Goal: Navigation & Orientation: Go to known website

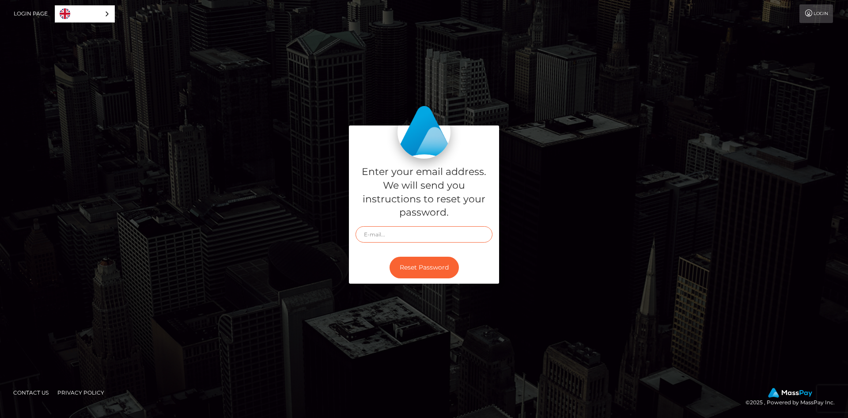
click at [405, 238] on input "text" at bounding box center [424, 234] width 137 height 16
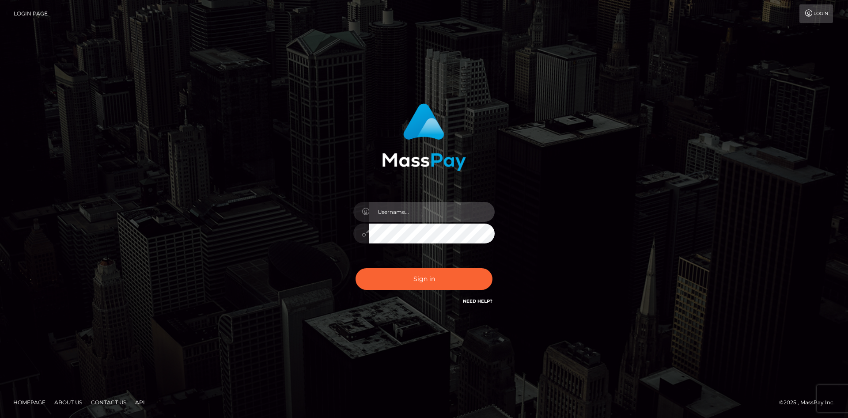
click at [400, 208] on input "text" at bounding box center [431, 212] width 125 height 20
click at [402, 209] on input "text" at bounding box center [431, 212] width 125 height 20
click at [407, 211] on input "text" at bounding box center [431, 212] width 125 height 20
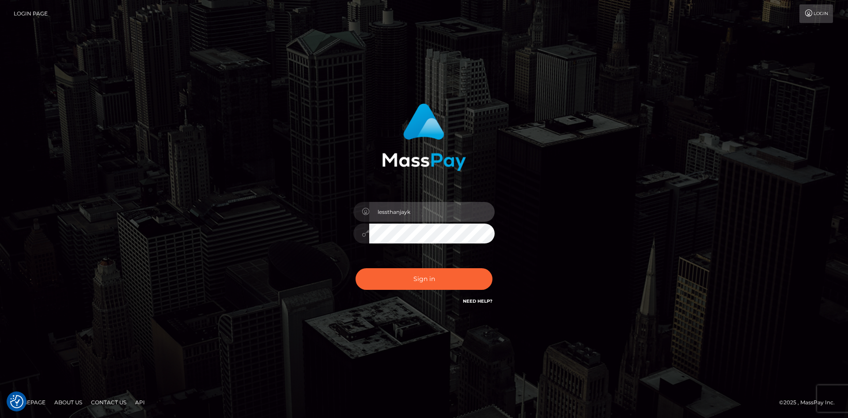
type input "lessthanjayk"
click at [356, 268] on button "Sign in" at bounding box center [424, 279] width 137 height 22
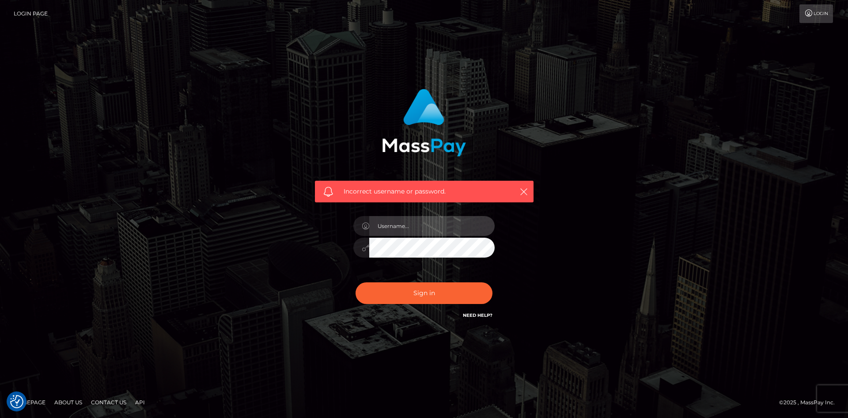
click at [415, 230] on input "text" at bounding box center [431, 226] width 125 height 20
type input "lessthanjayk"
click at [356, 282] on button "Sign in" at bounding box center [424, 293] width 137 height 22
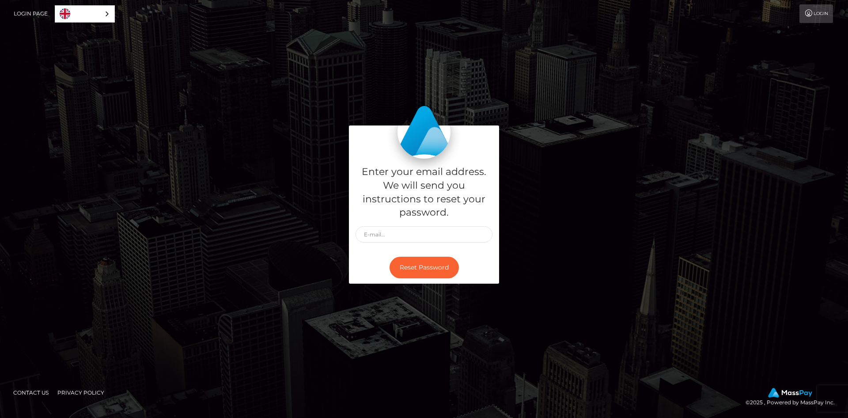
click at [814, 16] on link "Login" at bounding box center [816, 13] width 34 height 19
